Goal: Task Accomplishment & Management: Use online tool/utility

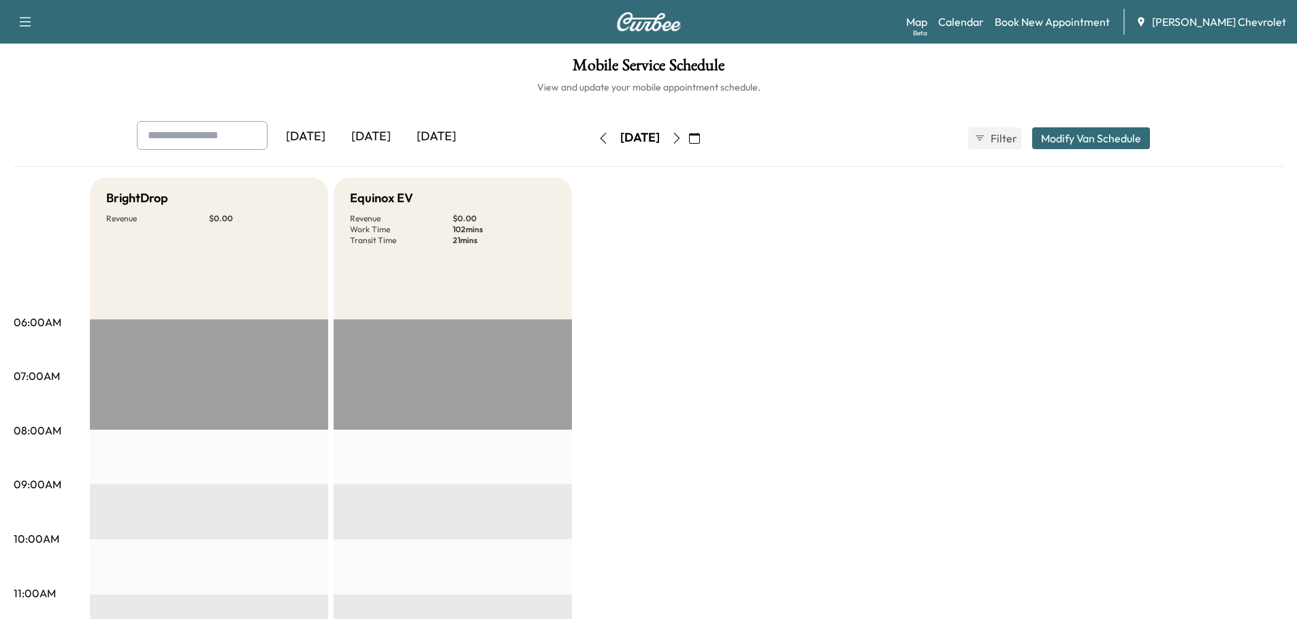
click at [700, 138] on icon "button" at bounding box center [694, 138] width 11 height 11
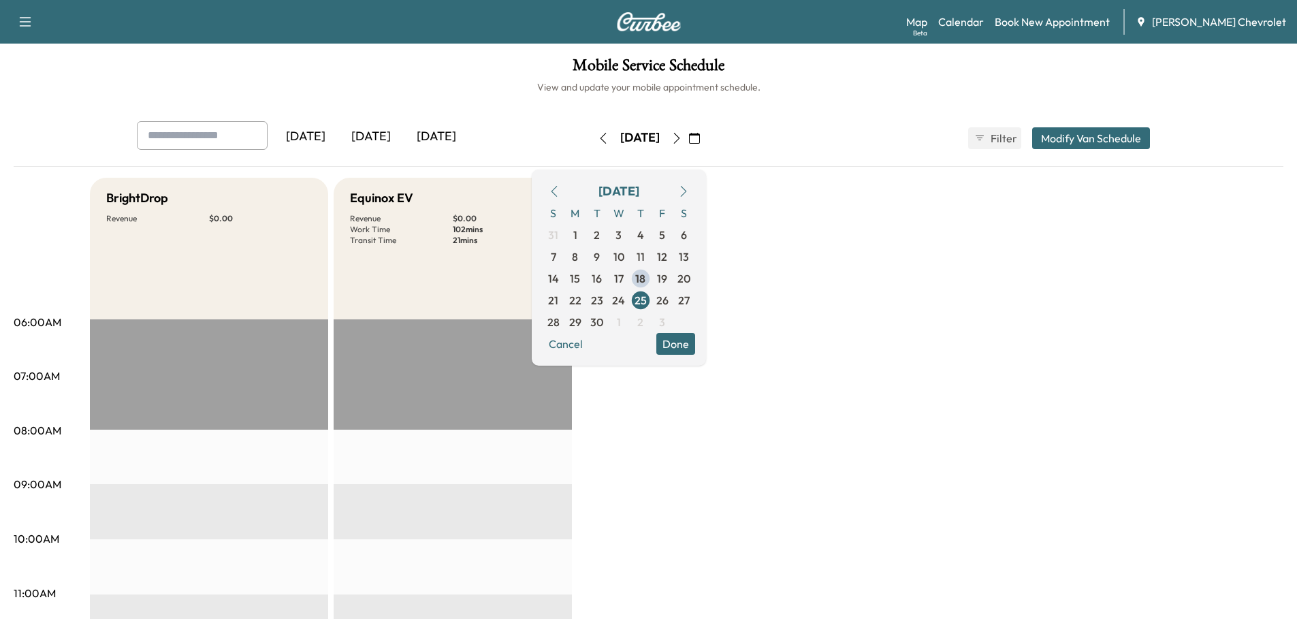
click at [582, 301] on span "22" at bounding box center [575, 300] width 12 height 16
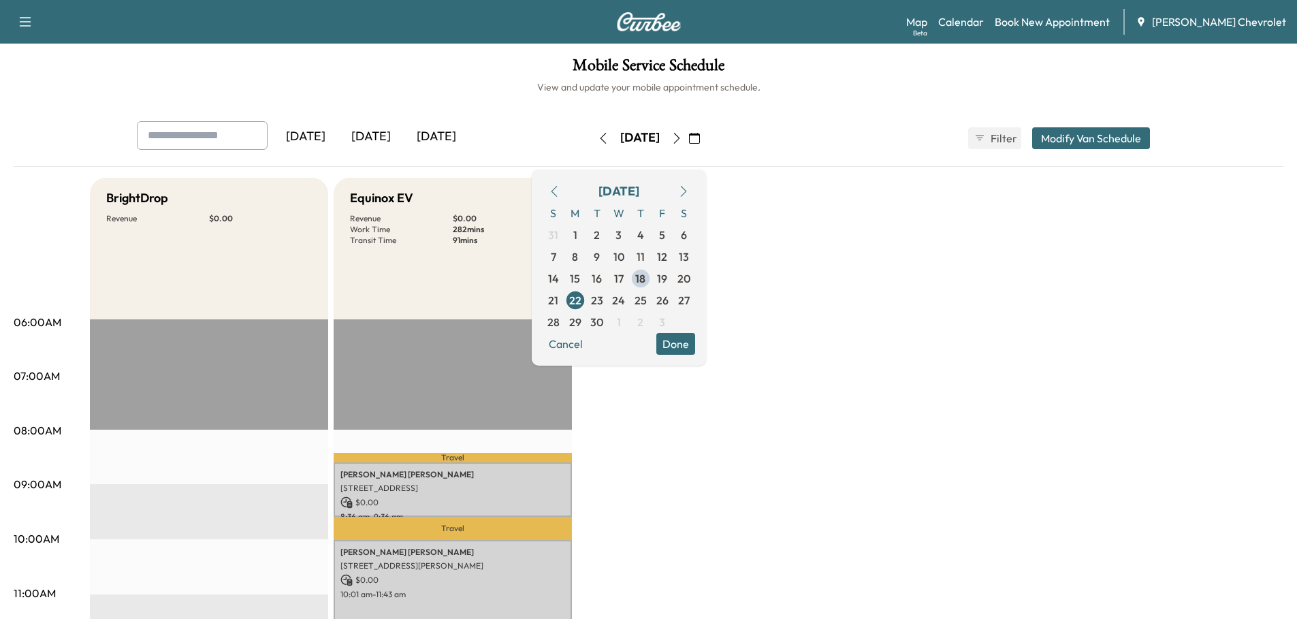
click at [695, 341] on button "Done" at bounding box center [676, 344] width 39 height 22
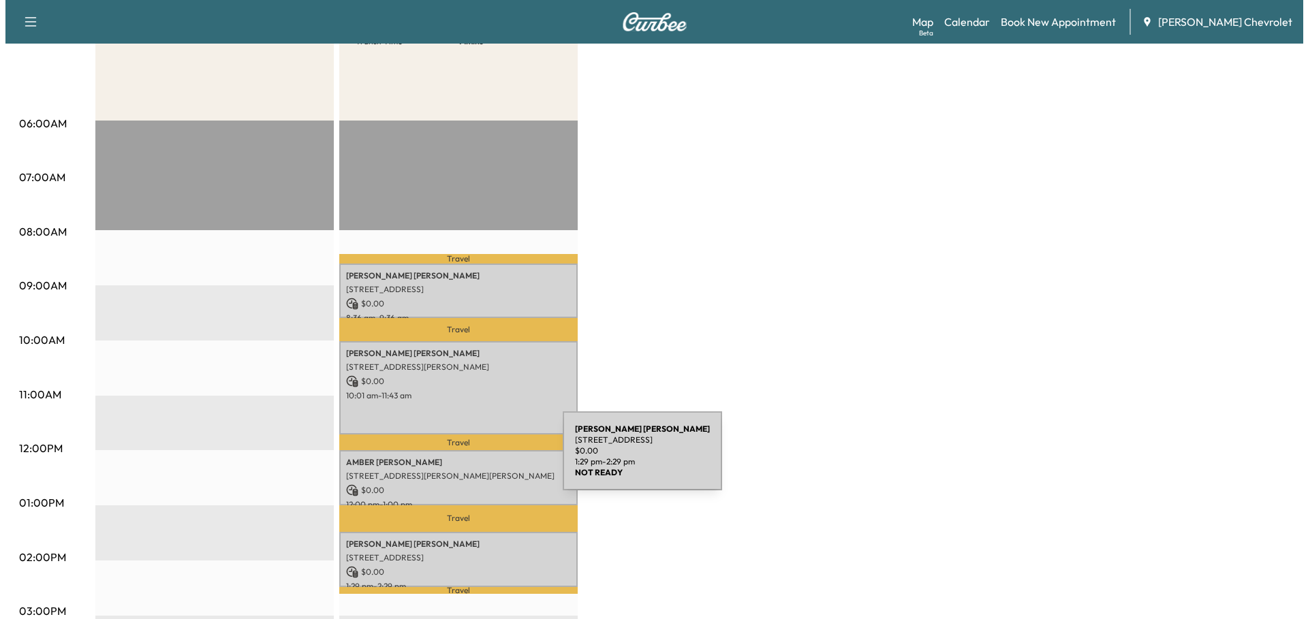
scroll to position [272, 0]
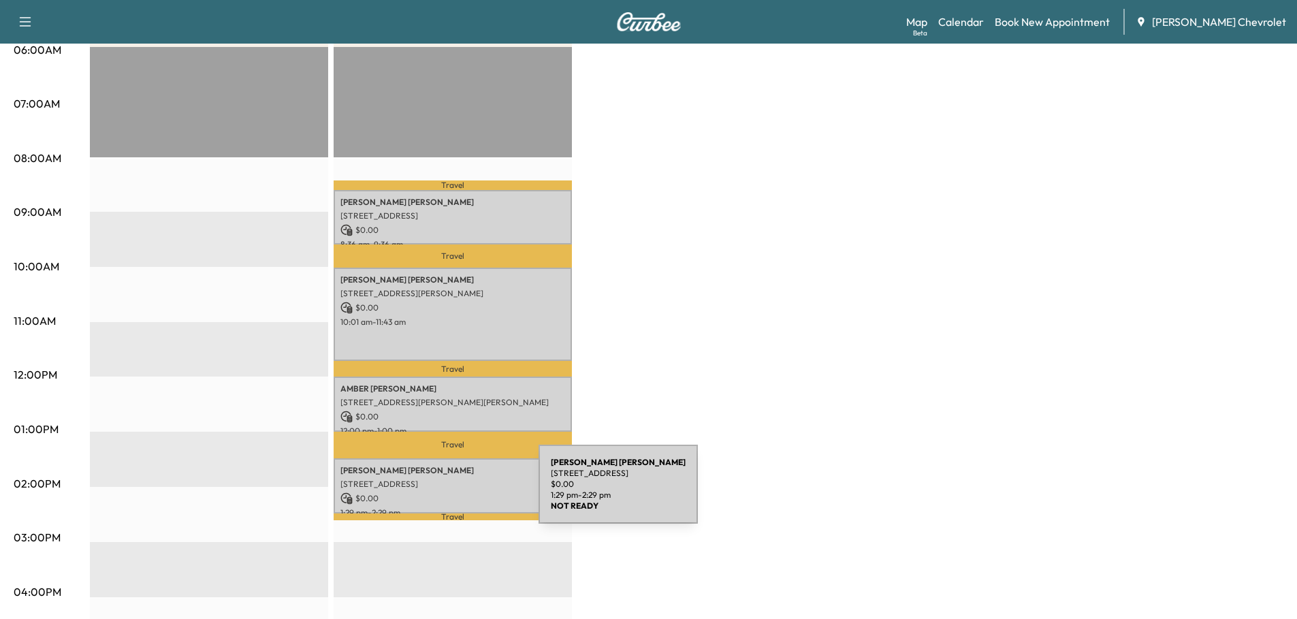
click at [437, 492] on p "$ 0.00" at bounding box center [453, 498] width 225 height 12
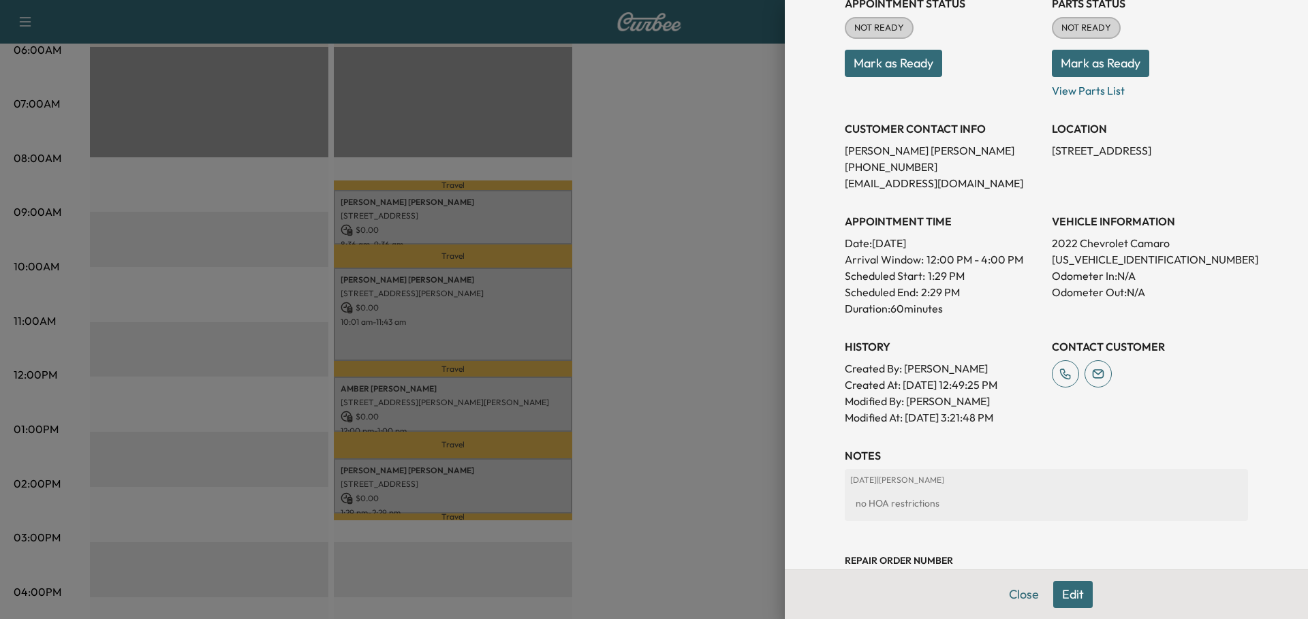
scroll to position [204, 0]
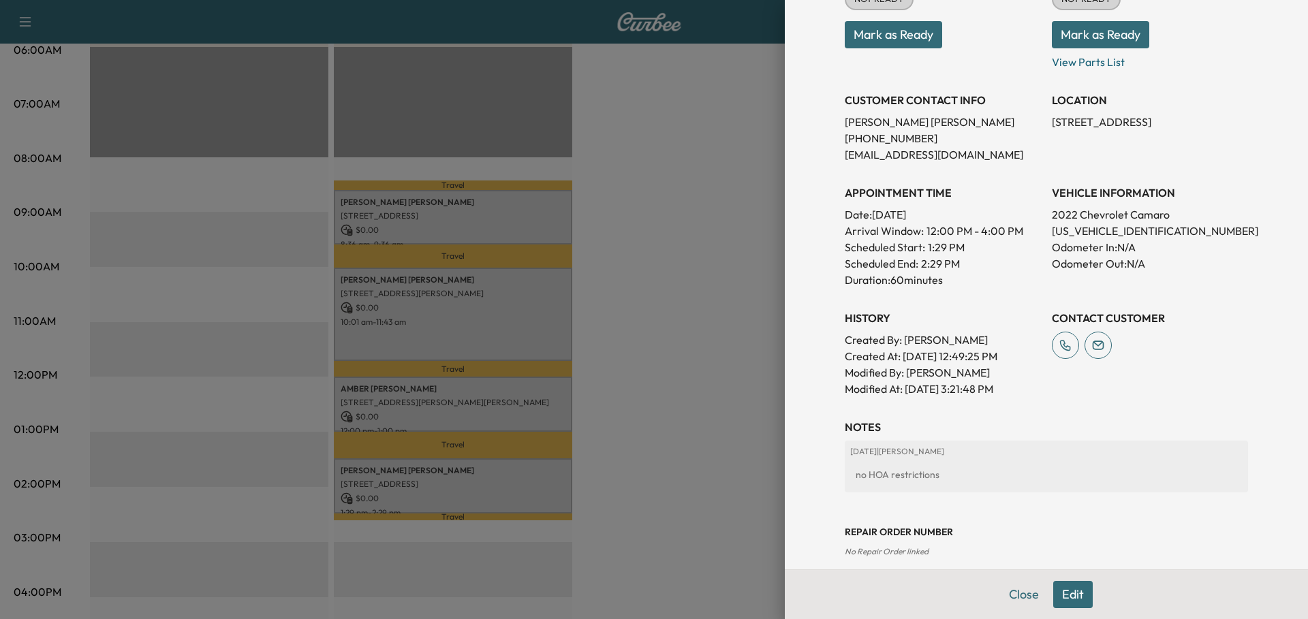
click at [1069, 595] on button "Edit" at bounding box center [1073, 594] width 40 height 27
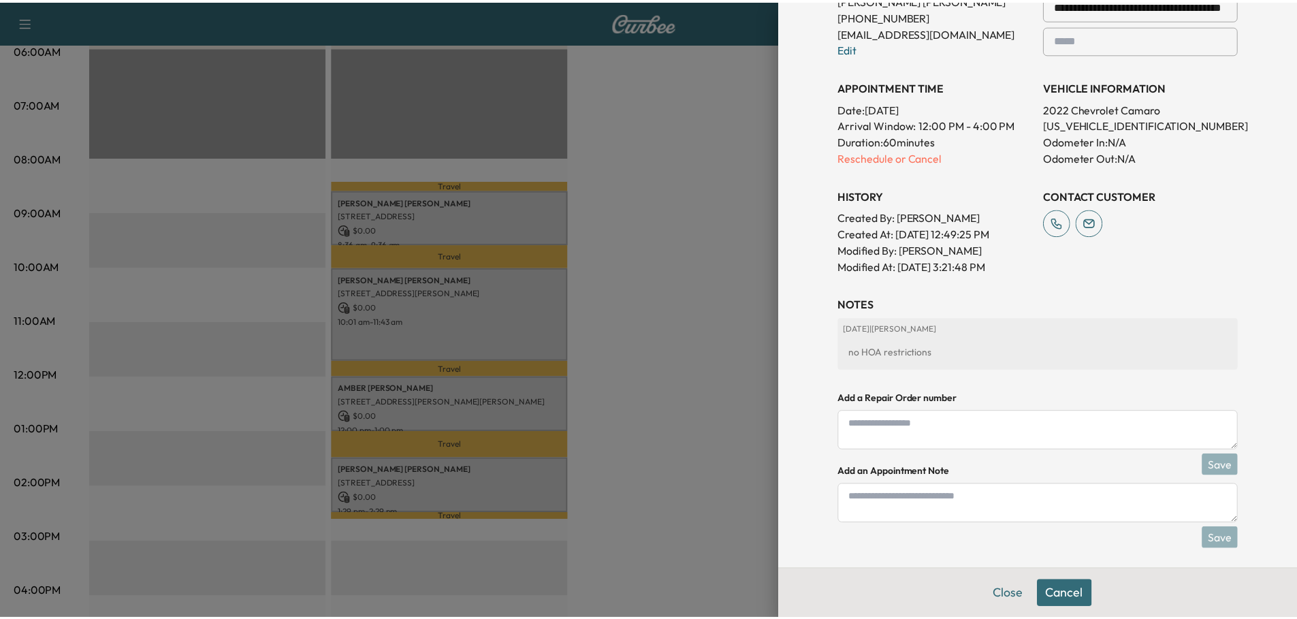
scroll to position [363, 0]
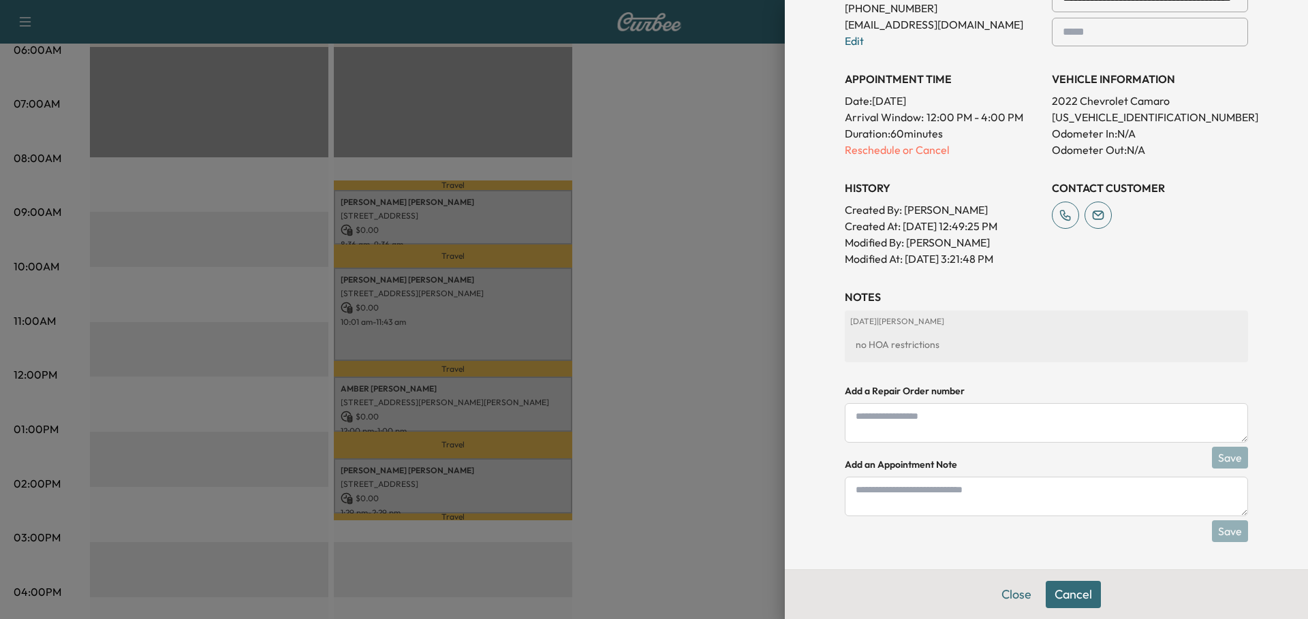
click at [1005, 596] on button "Close" at bounding box center [1016, 594] width 48 height 27
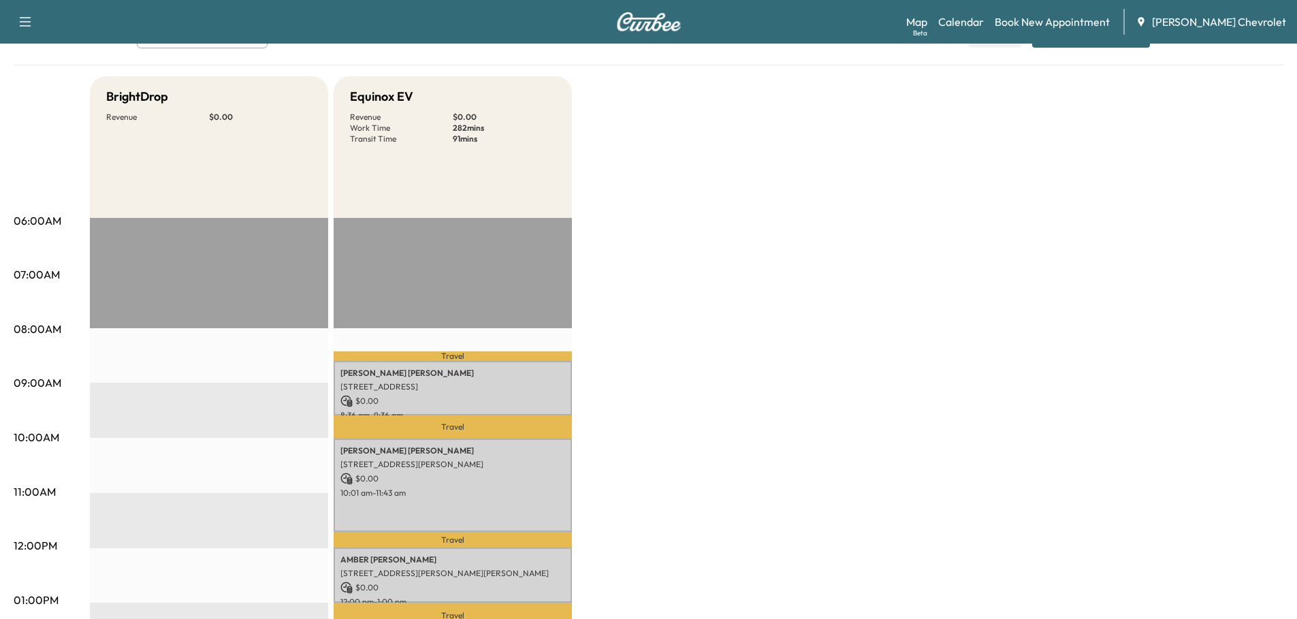
scroll to position [68, 0]
